Goal: Task Accomplishment & Management: Manage account settings

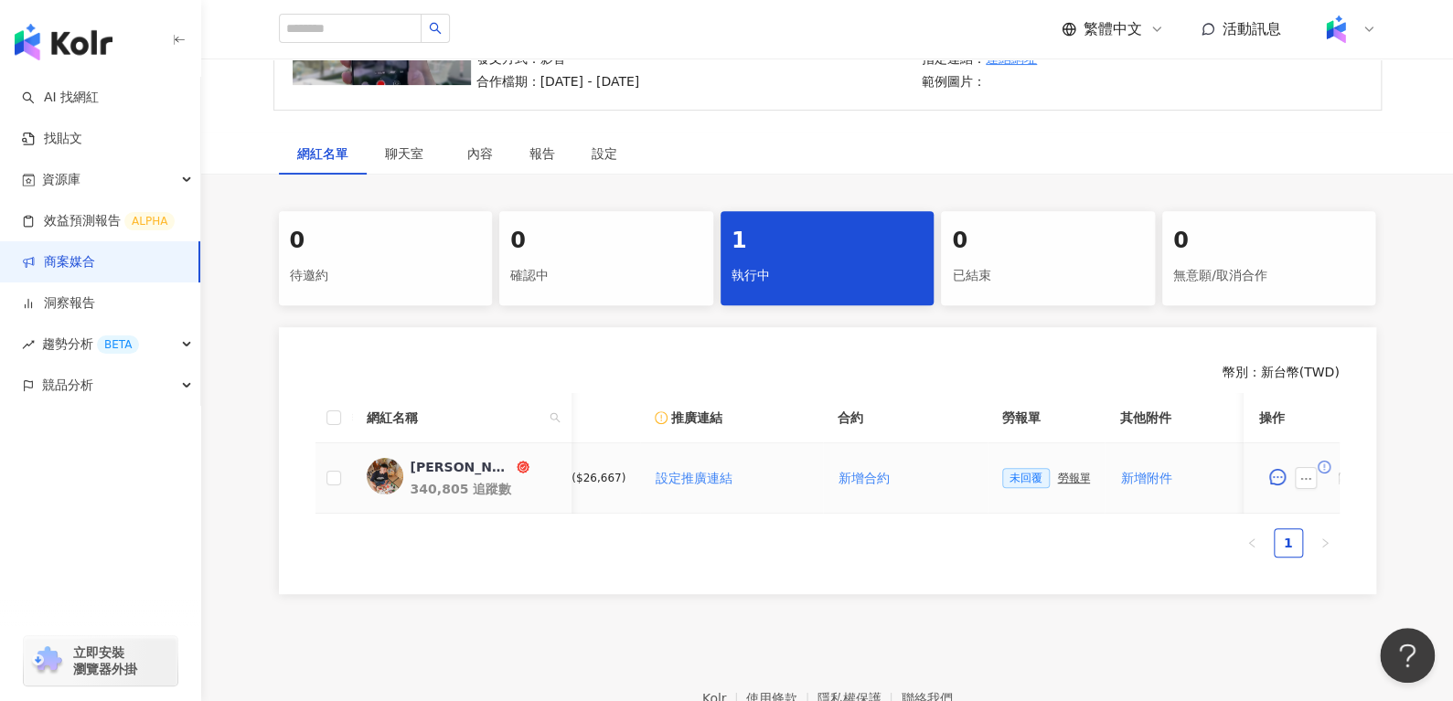
scroll to position [0, 258]
click at [1315, 470] on button "button" at bounding box center [1306, 478] width 22 height 22
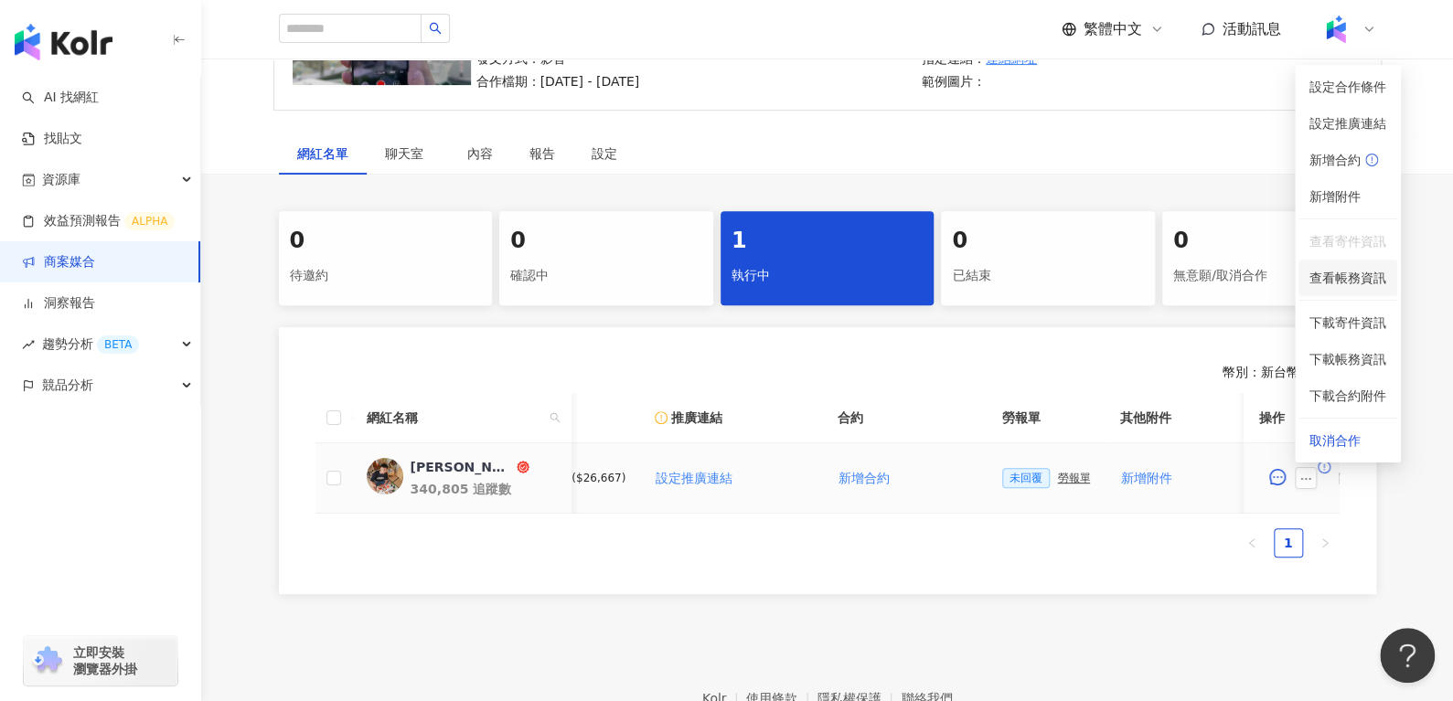
click at [1335, 280] on span "查看帳務資訊" at bounding box center [1347, 278] width 77 height 20
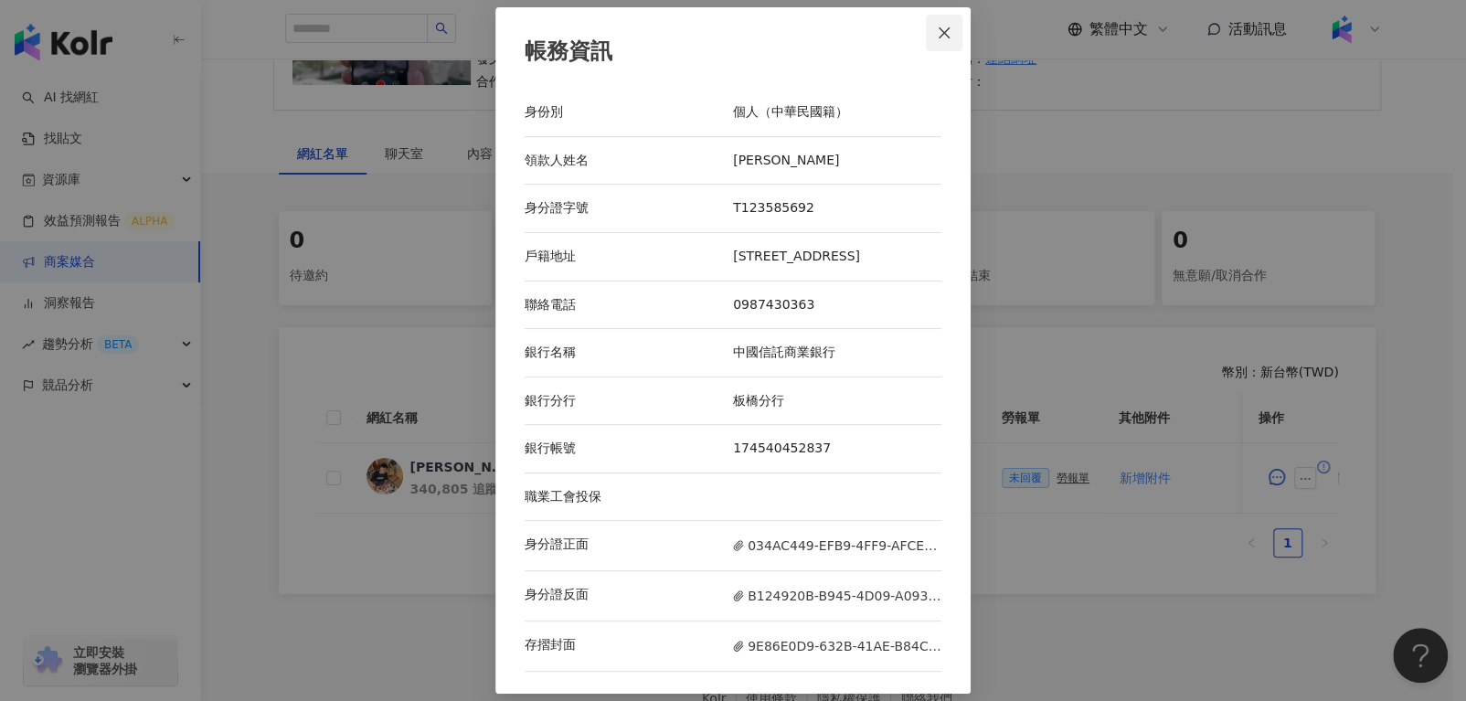
click at [956, 28] on span "Close" at bounding box center [944, 33] width 37 height 15
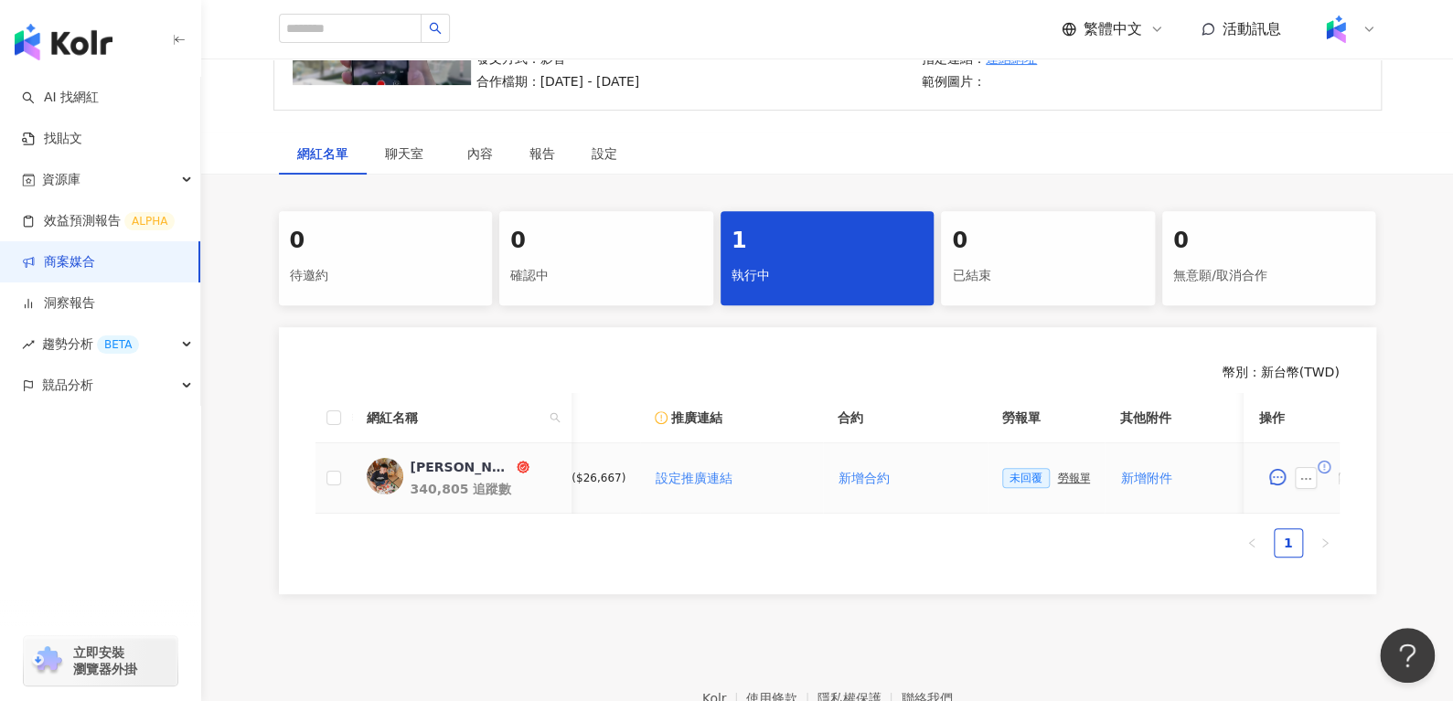
click at [1057, 472] on div "勞報單" at bounding box center [1073, 478] width 33 height 13
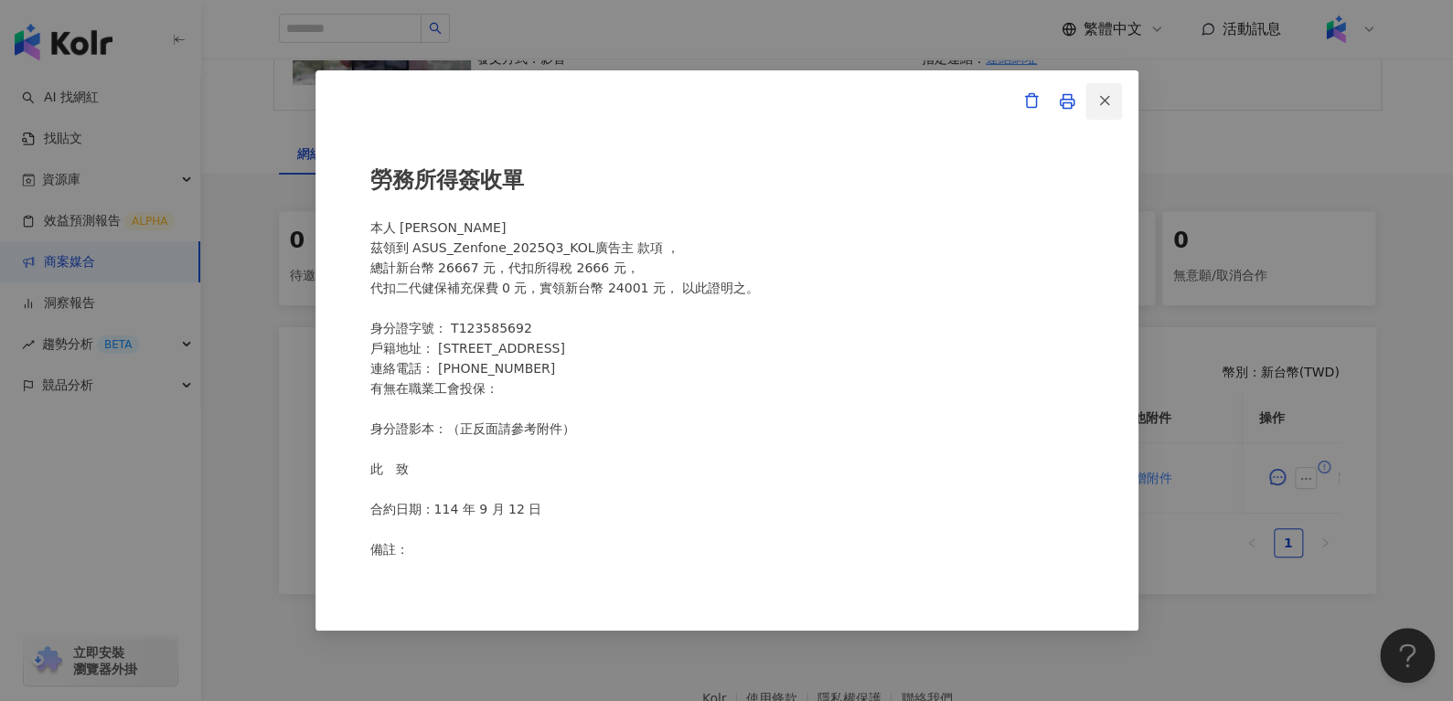
click at [1108, 105] on icon "button" at bounding box center [1104, 100] width 16 height 16
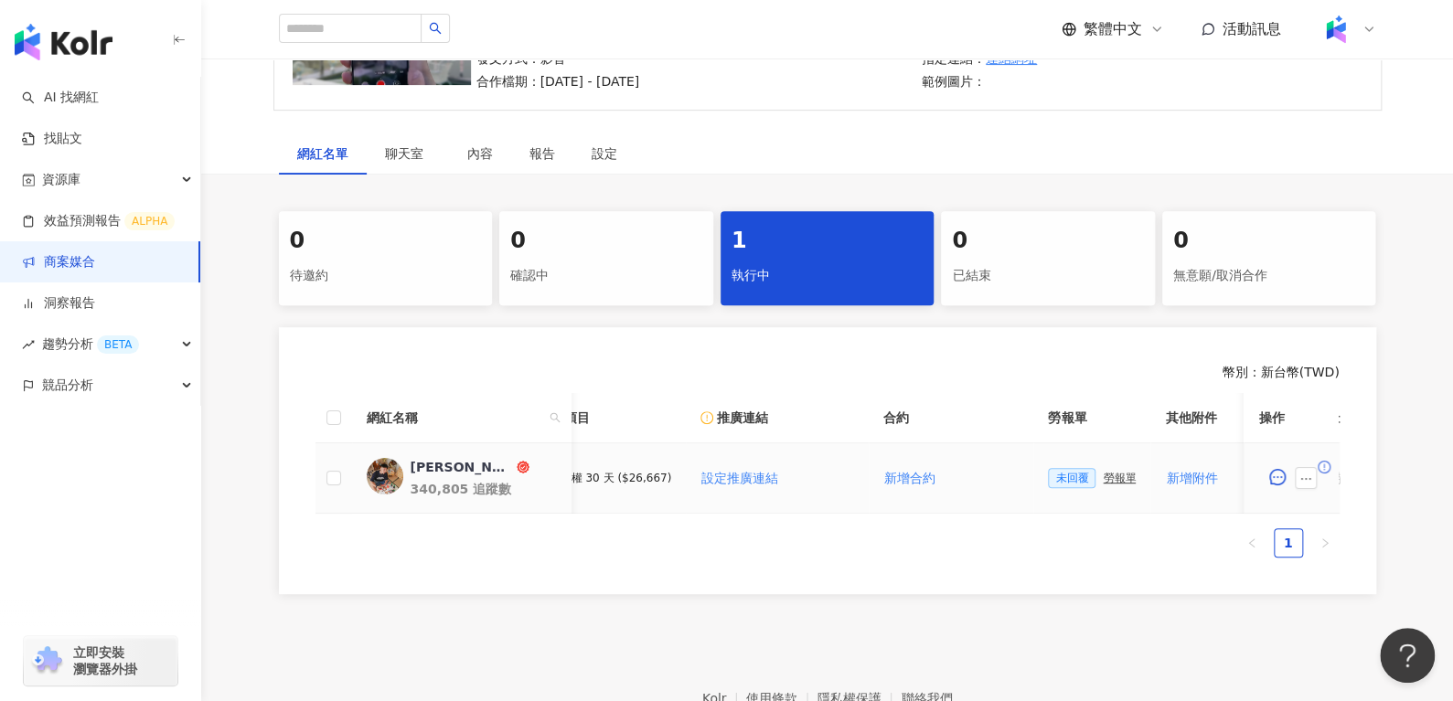
scroll to position [0, 215]
click at [1100, 474] on div "勞報單" at bounding box center [1116, 478] width 33 height 13
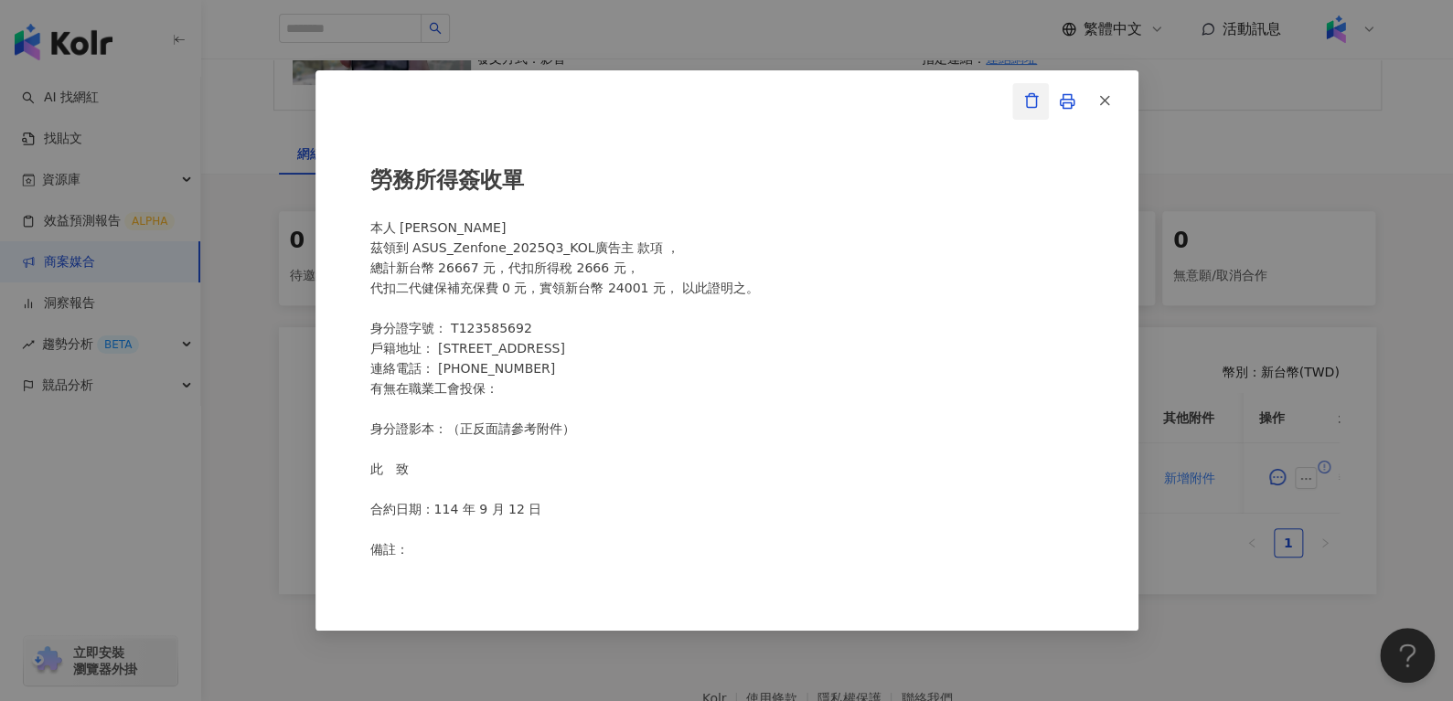
click at [1023, 102] on icon "button" at bounding box center [1031, 100] width 16 height 16
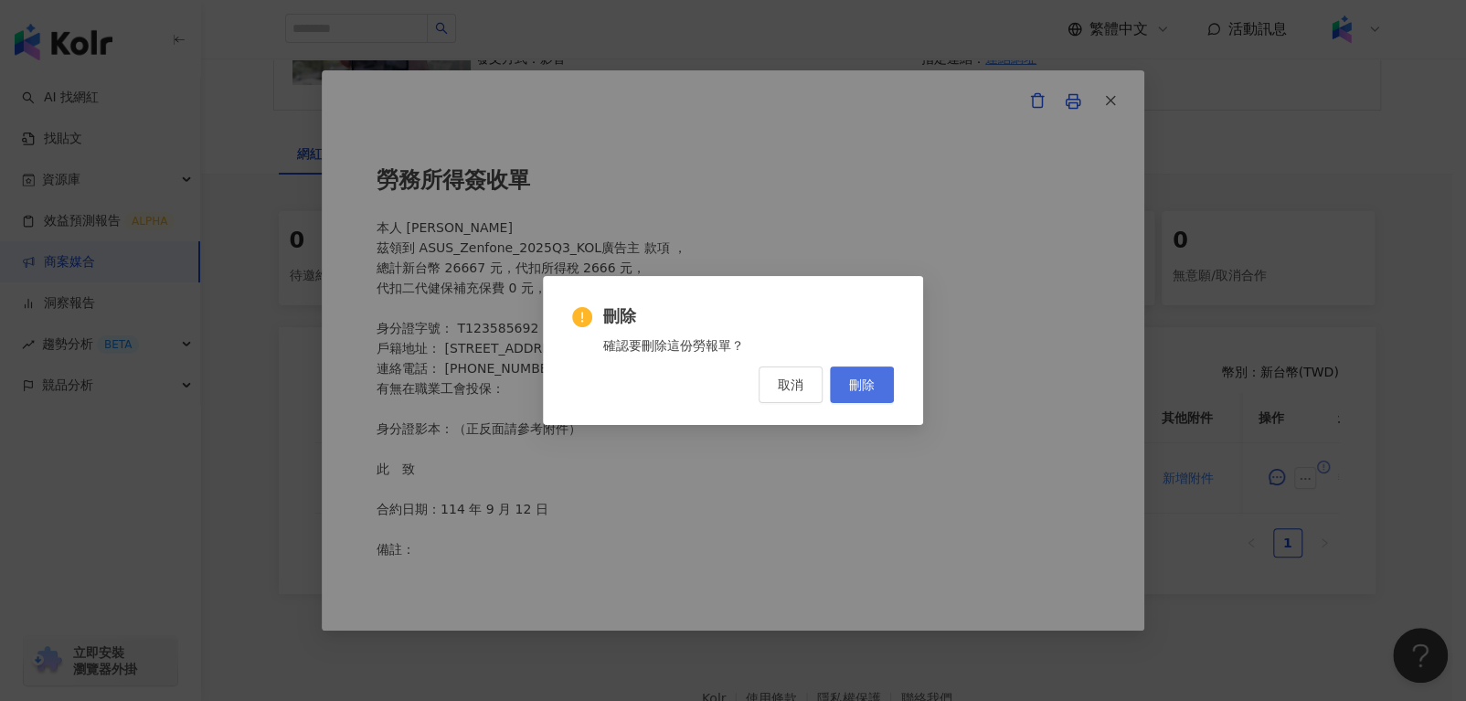
click at [858, 386] on span "刪除" at bounding box center [862, 385] width 26 height 15
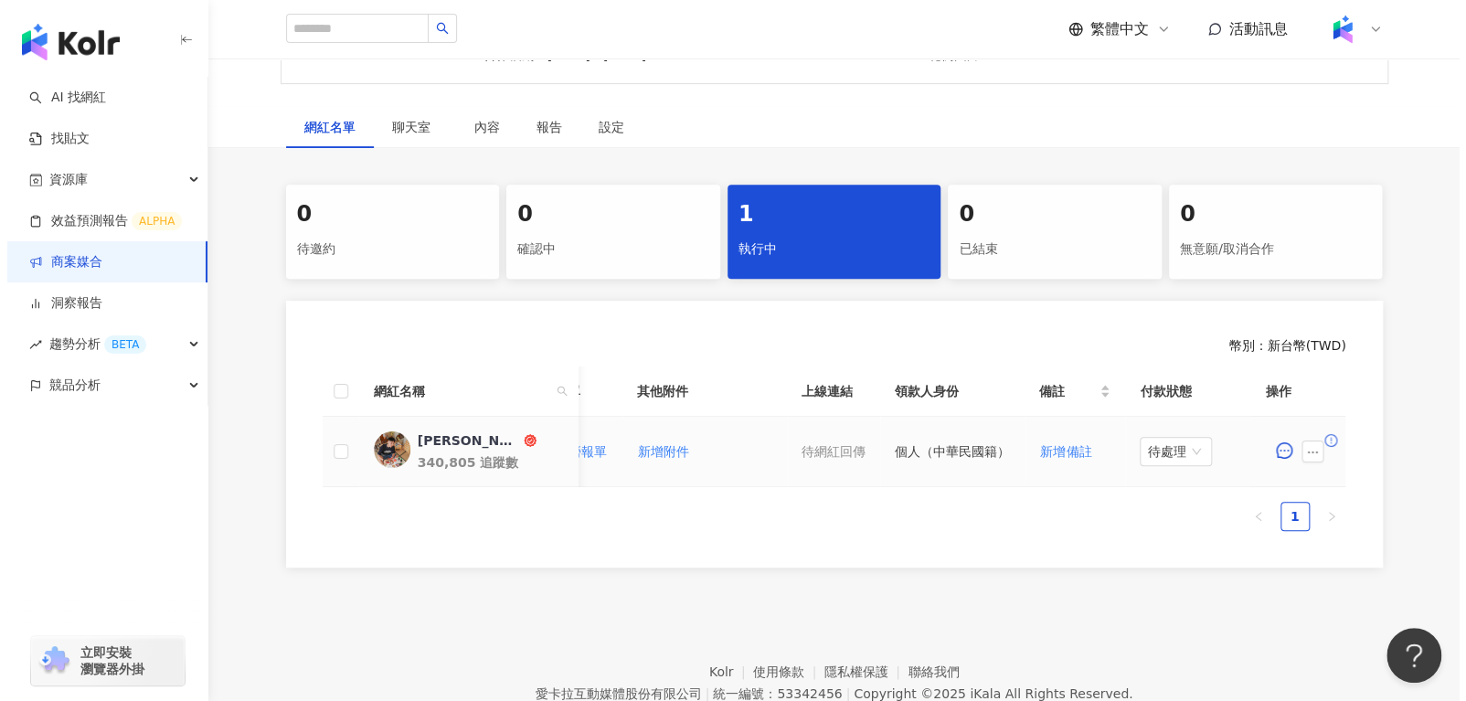
scroll to position [0, 770]
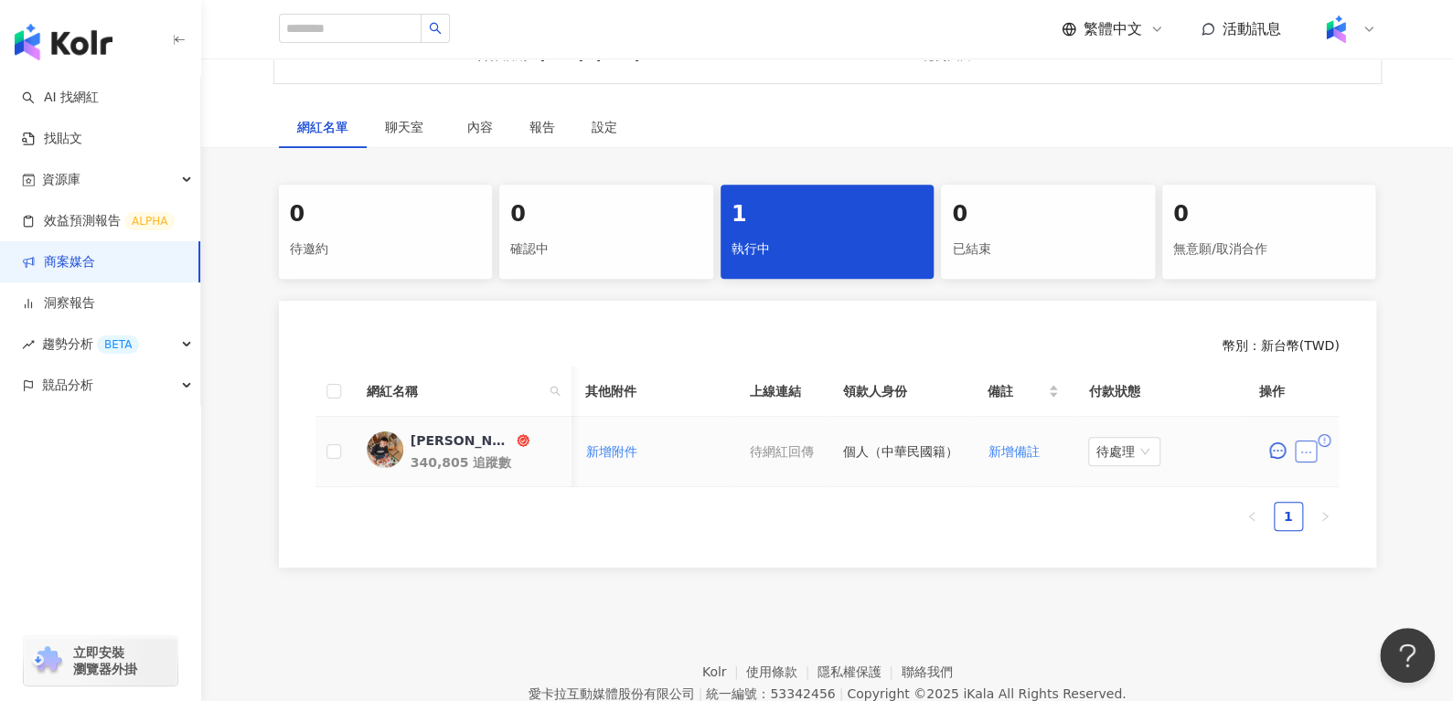
click at [1308, 446] on icon "ellipsis" at bounding box center [1306, 452] width 13 height 13
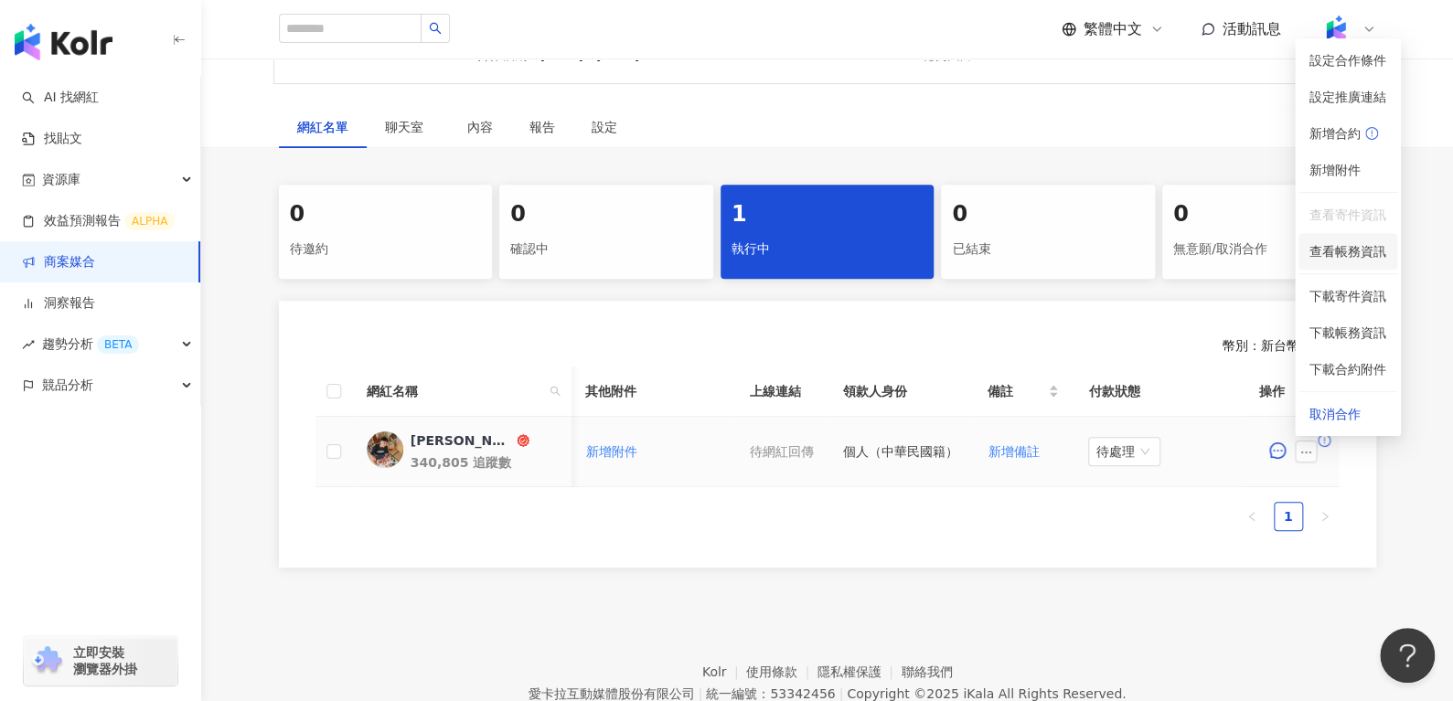
click at [1324, 239] on li "查看帳務資訊" at bounding box center [1347, 251] width 99 height 37
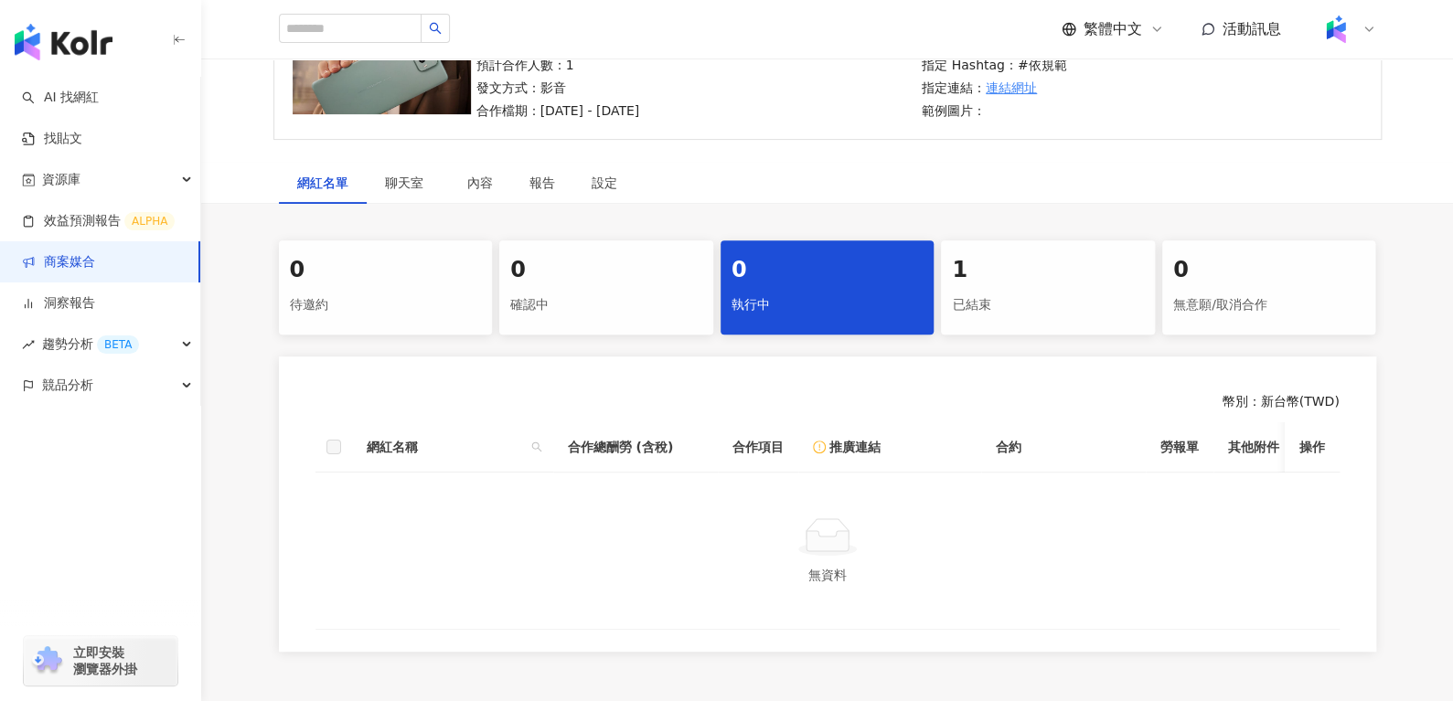
scroll to position [315, 0]
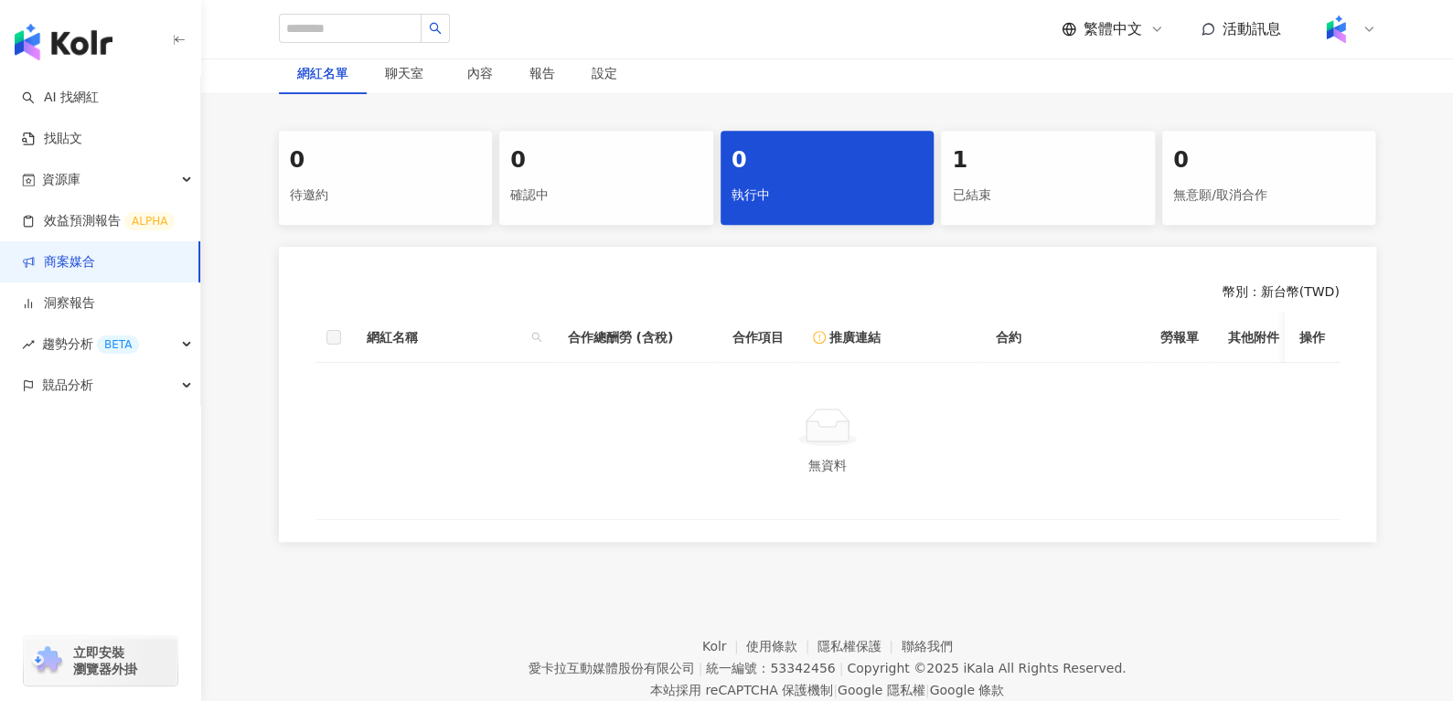
click at [1026, 181] on div "已結束" at bounding box center [1048, 195] width 192 height 31
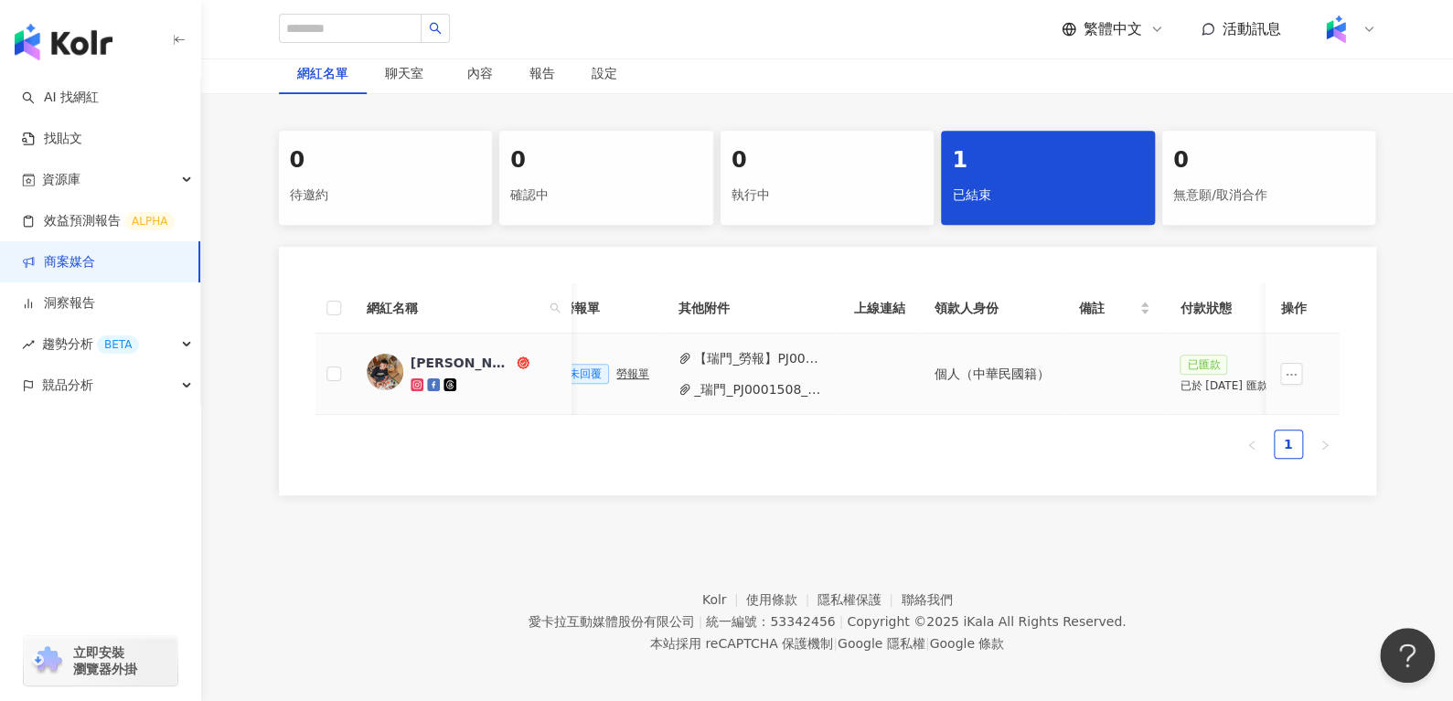
click at [709, 379] on button "_瑞門_PJ0001508_ASUS_Zenfone_2025Q2_KOL影音_活動確認單__1_.pdf" at bounding box center [759, 389] width 131 height 20
click at [737, 354] on button "【瑞門_勞報】PJ0001508 ASUS_Zenfone_2025Q2_KOL影音 (1).pdf" at bounding box center [759, 358] width 131 height 20
click at [1293, 368] on icon "ellipsis" at bounding box center [1291, 374] width 13 height 13
click at [1338, 410] on span "查看帳務資訊" at bounding box center [1333, 410] width 77 height 20
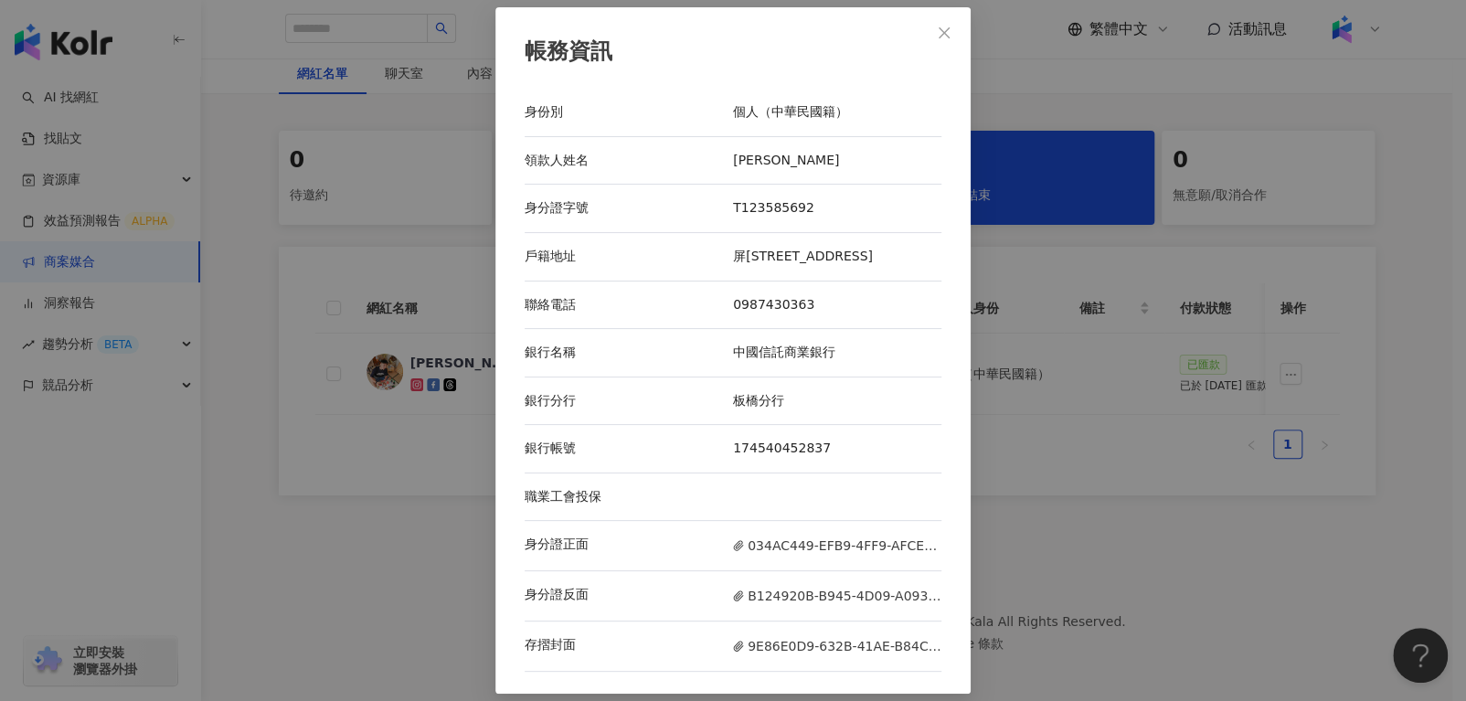
click at [1045, 586] on div "帳務資訊 身份別 個人（中華民國籍） 領款人姓名 [PERSON_NAME] 身分證字號 T123585692 戶籍地址 屏[STREET_ADDRESS] …" at bounding box center [733, 350] width 1466 height 701
